Goal: Information Seeking & Learning: Compare options

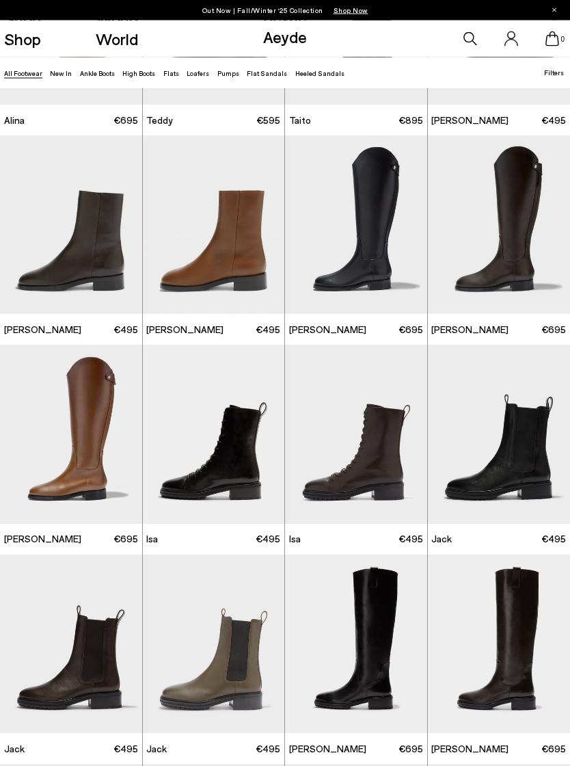
scroll to position [4773, 0]
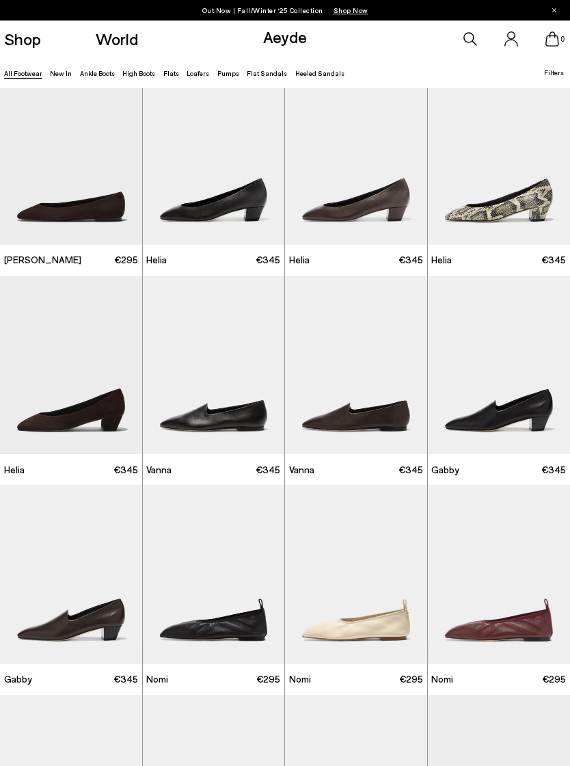
scroll to position [7995, 0]
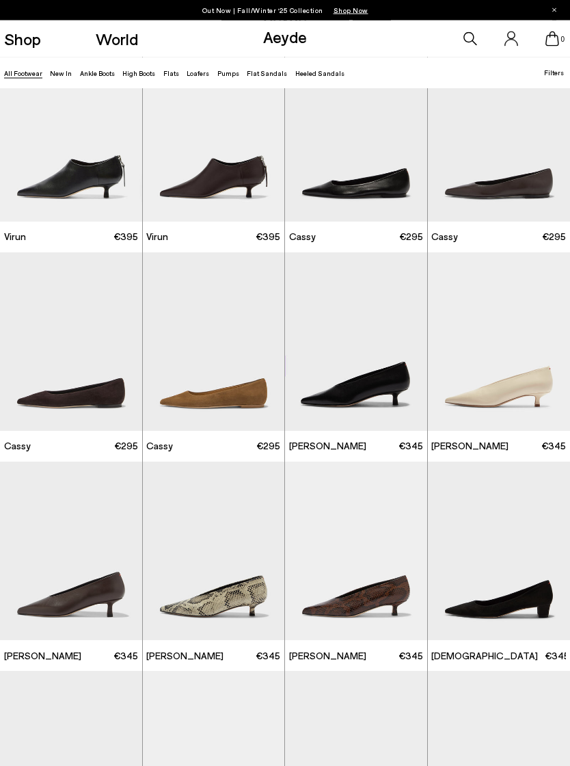
scroll to position [9894, 0]
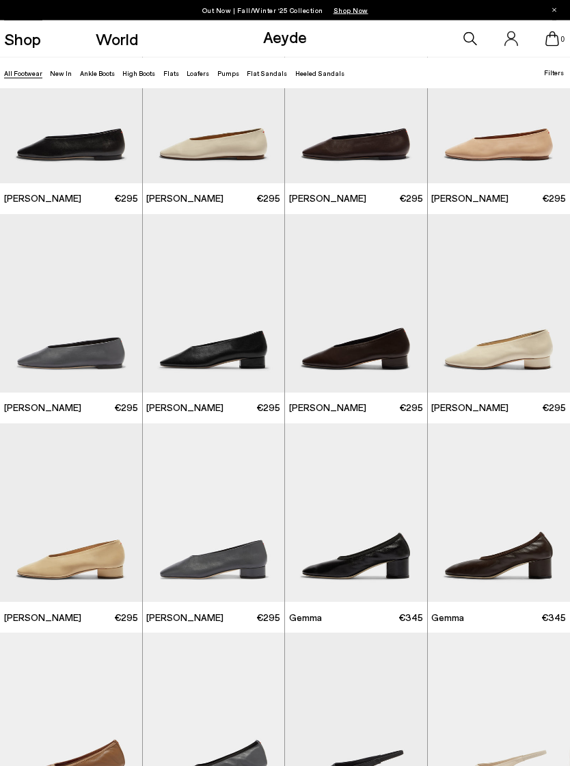
scroll to position [11399, 0]
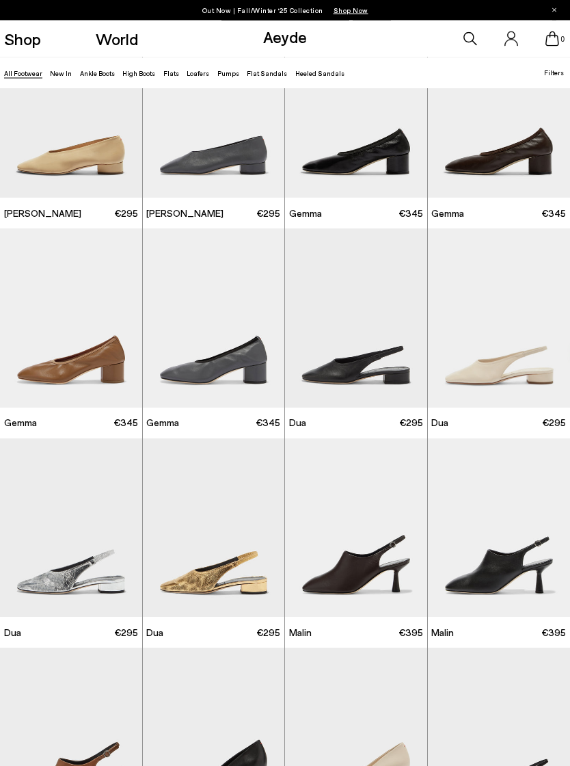
scroll to position [11924, 0]
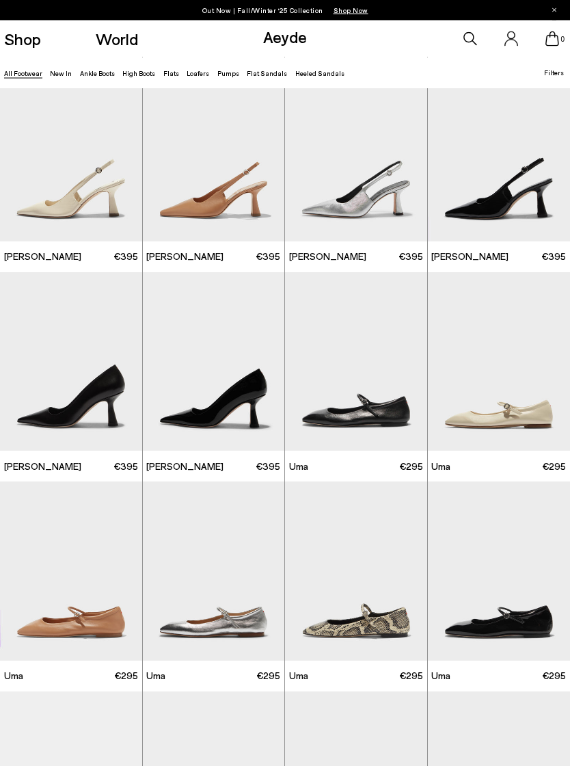
scroll to position [13022, 0]
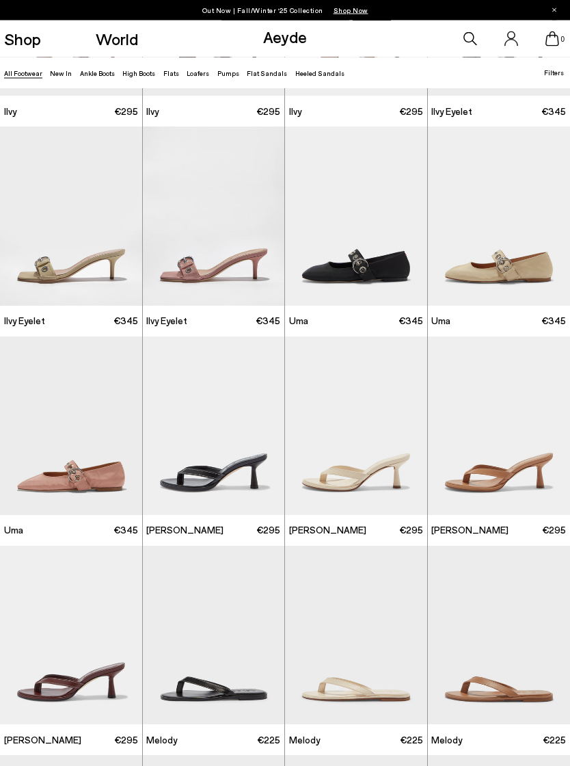
scroll to position [15260, 0]
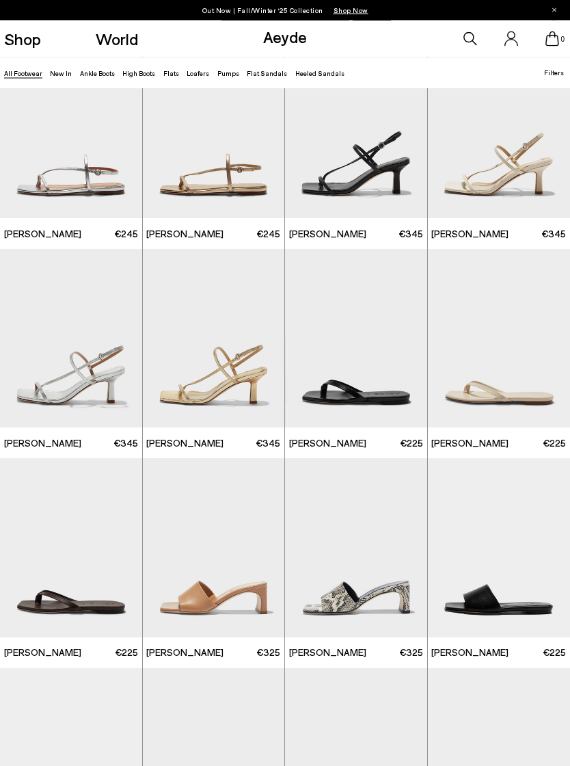
scroll to position [16603, 0]
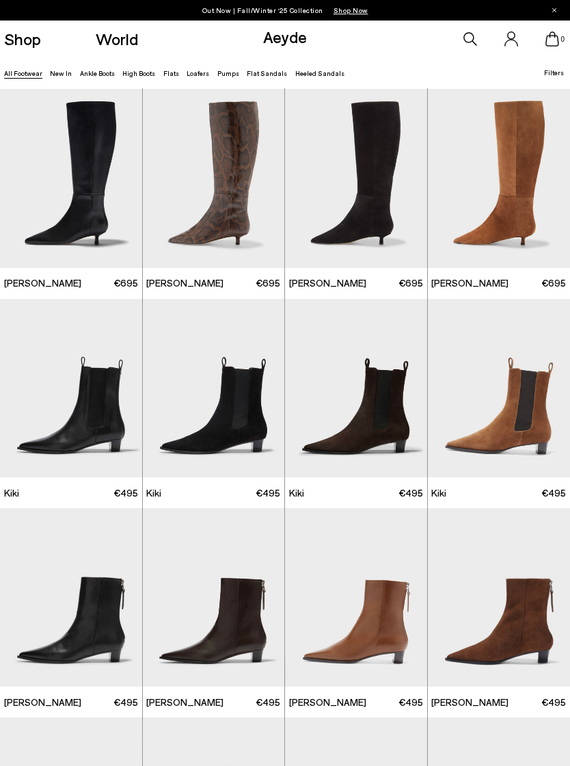
scroll to position [2919, 0]
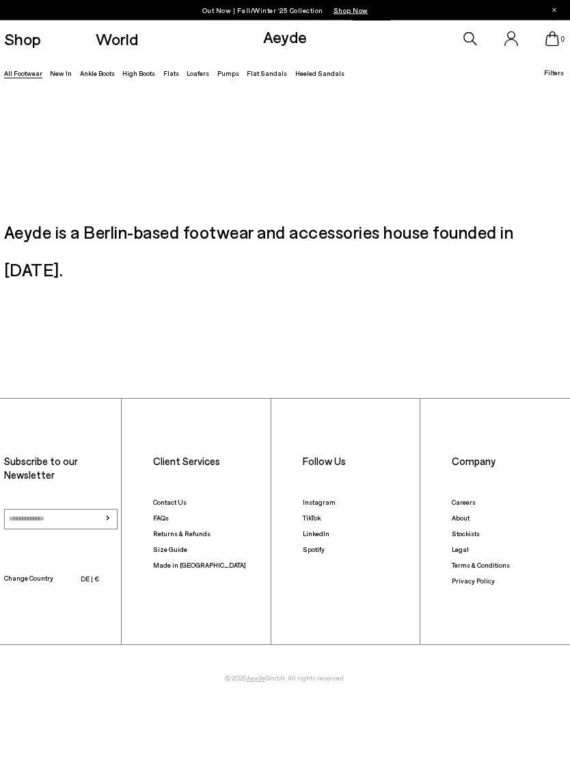
scroll to position [1228, 0]
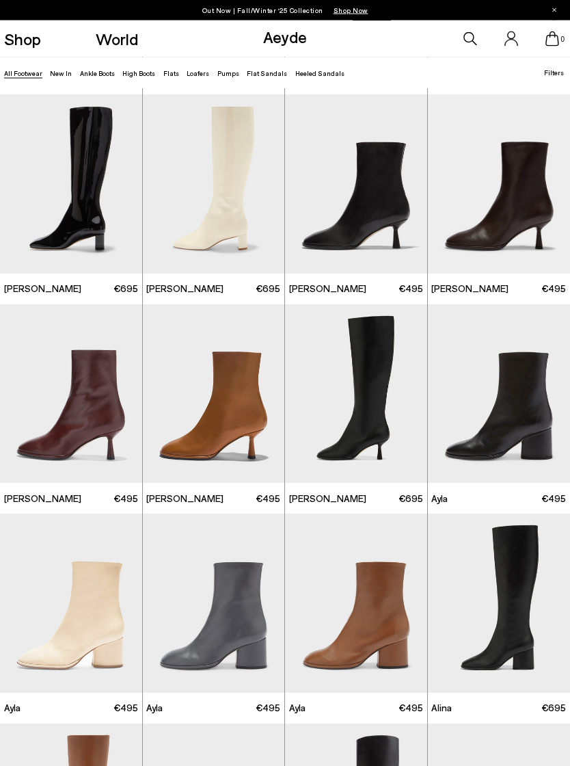
scroll to position [3975, 0]
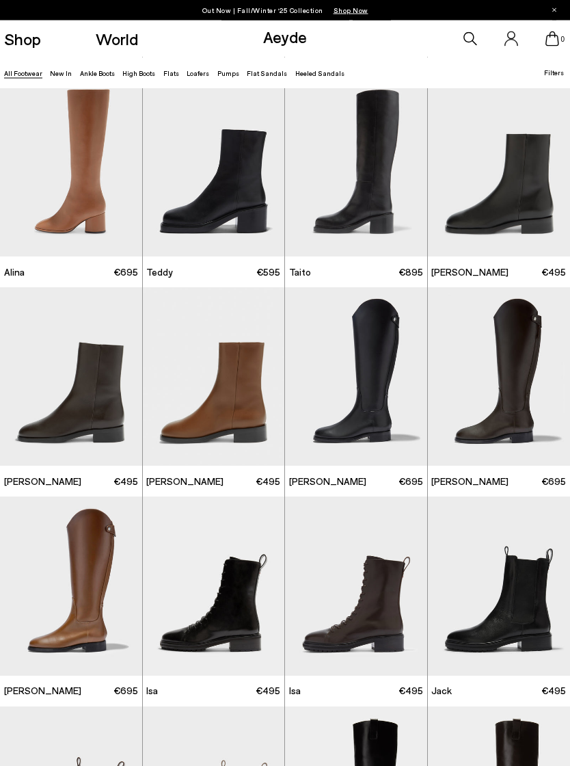
scroll to position [4621, 0]
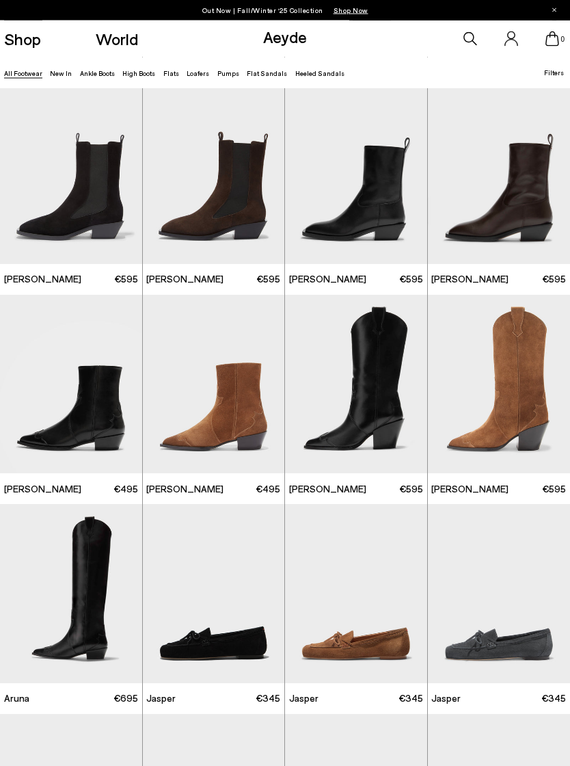
scroll to position [6080, 0]
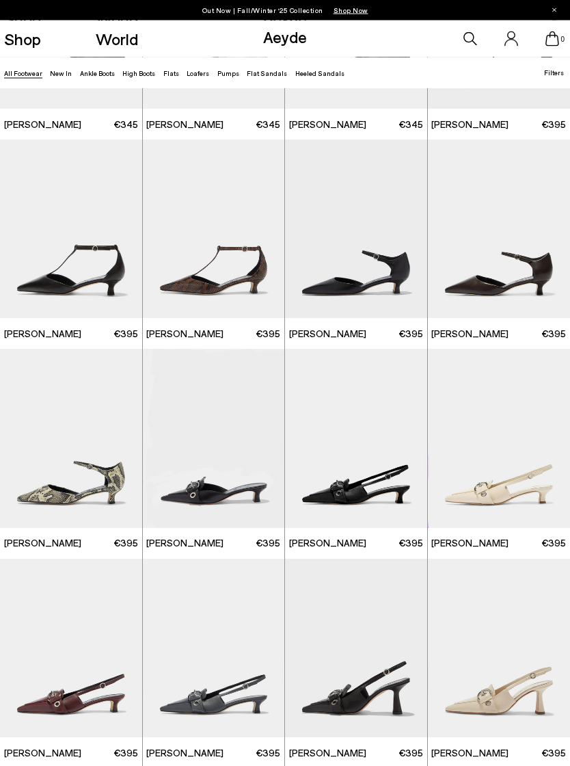
scroll to position [8750, 0]
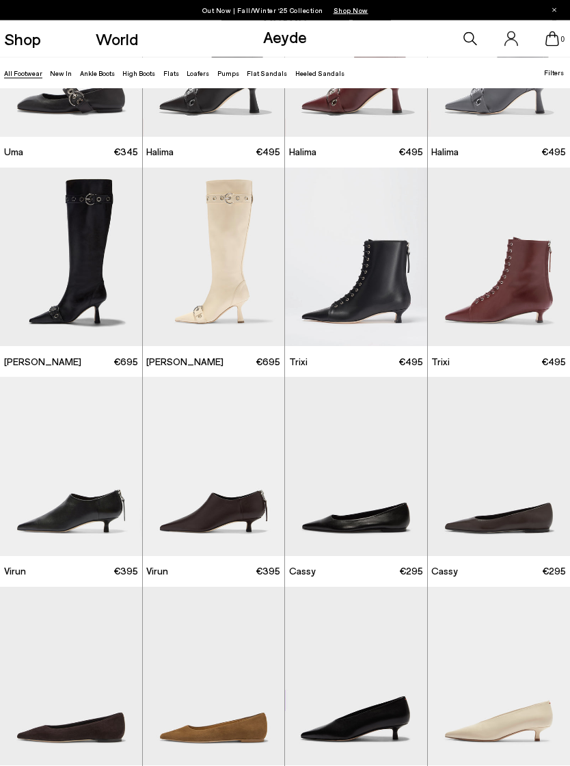
scroll to position [9781, 0]
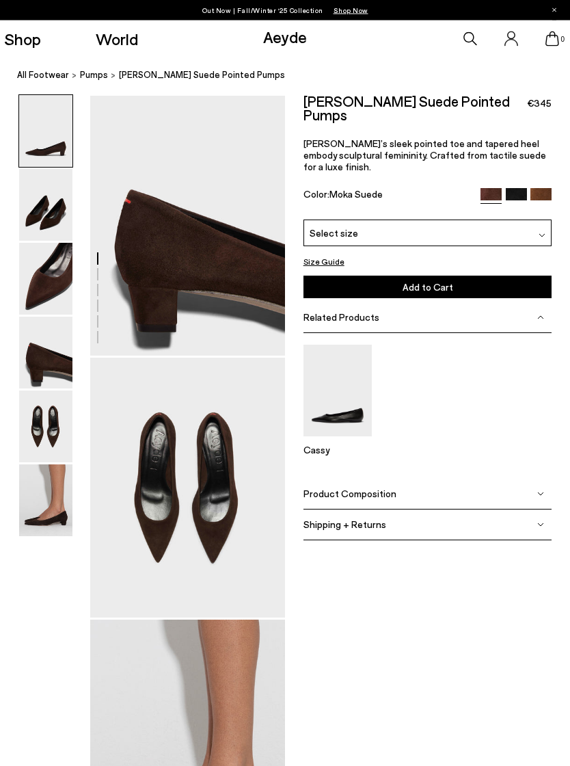
scroll to position [785, 0]
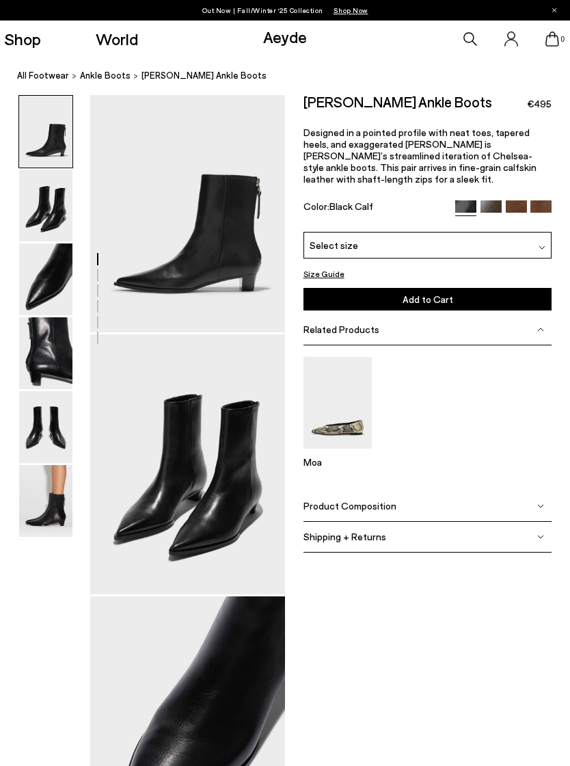
scroll to position [17, 0]
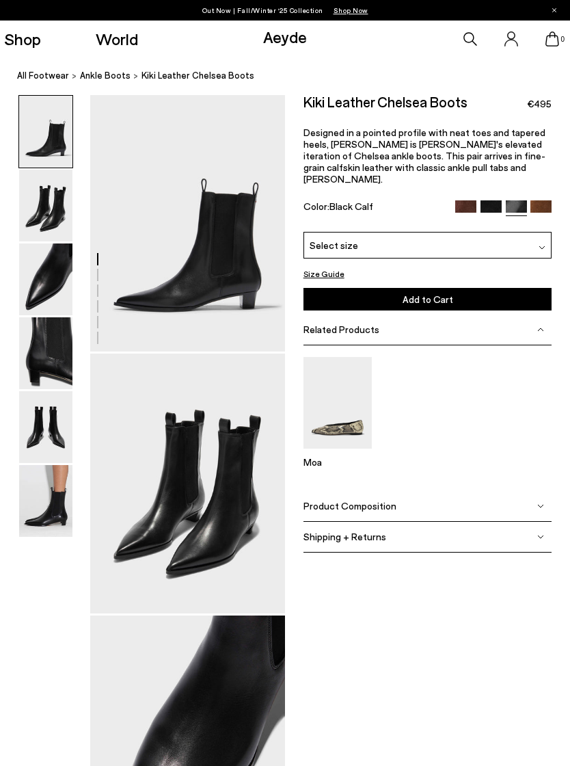
scroll to position [5, 0]
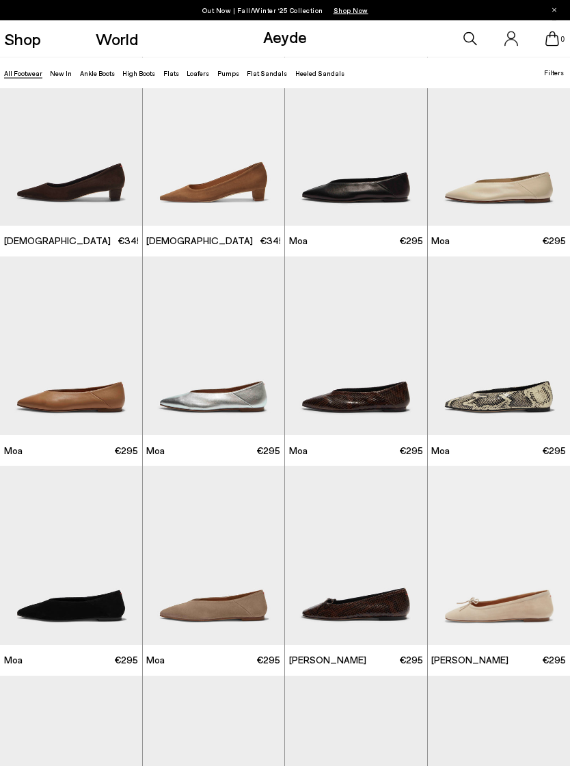
scroll to position [10573, 0]
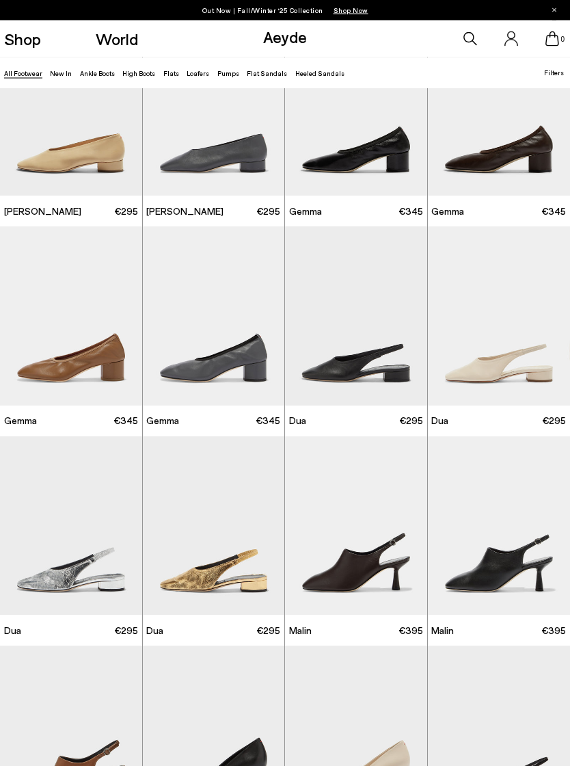
scroll to position [11813, 0]
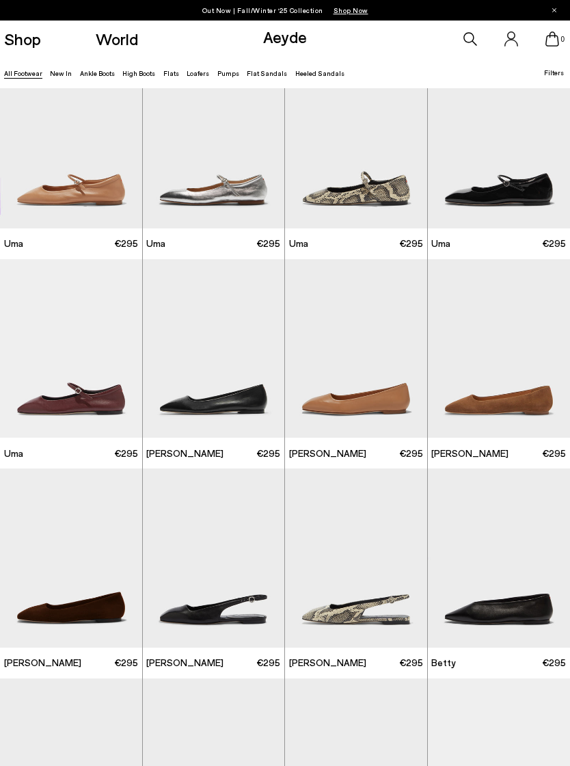
scroll to position [13450, 0]
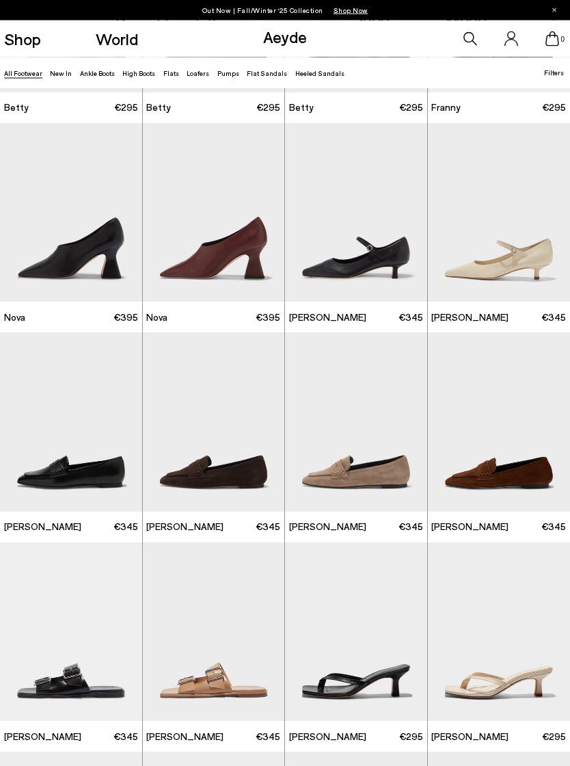
scroll to position [14223, 0]
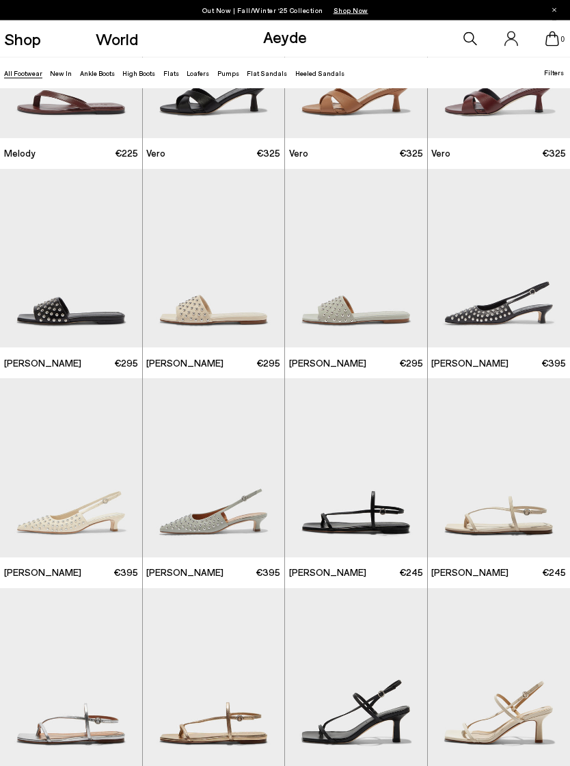
scroll to position [16113, 0]
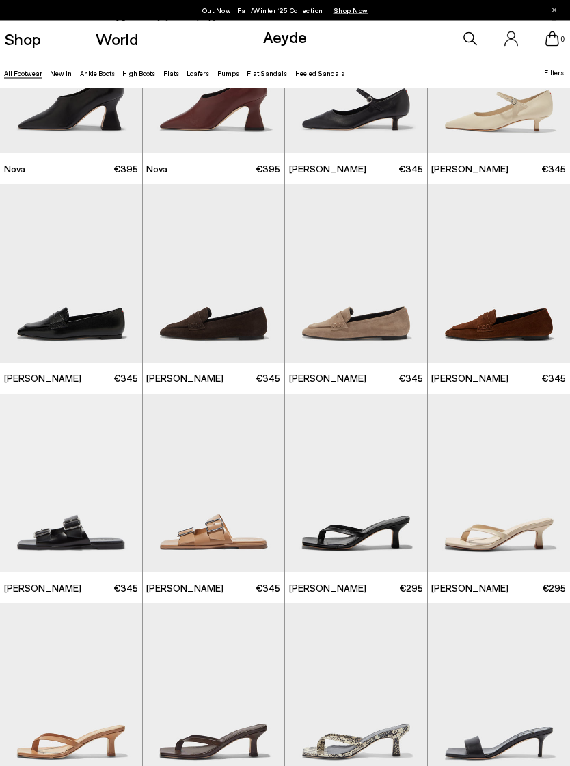
scroll to position [14363, 0]
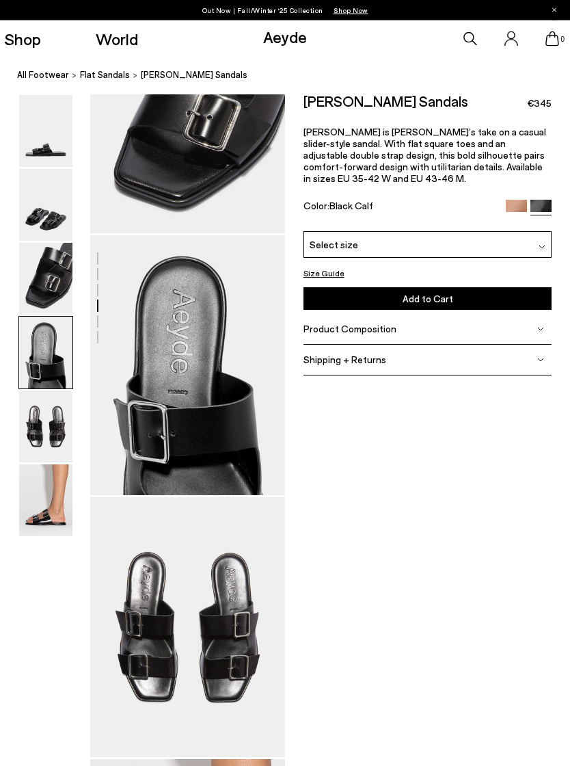
scroll to position [430, 0]
